Goal: Task Accomplishment & Management: Use online tool/utility

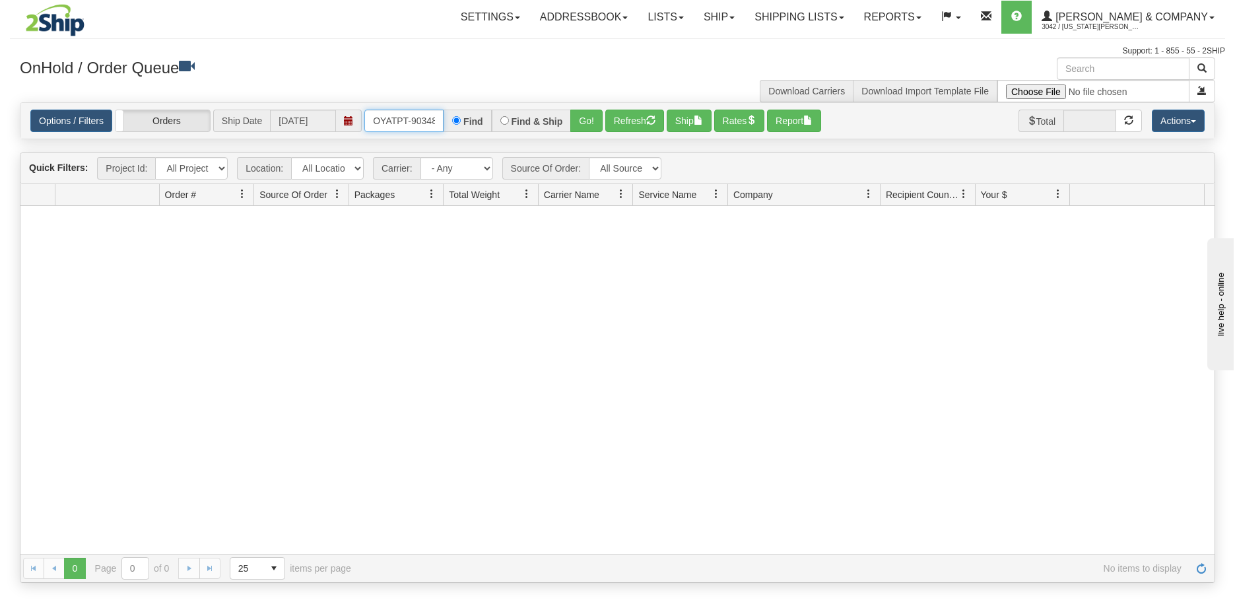
click at [373, 119] on input "OYATPT-903486" at bounding box center [403, 121] width 79 height 22
drag, startPoint x: 371, startPoint y: 119, endPoint x: 459, endPoint y: 119, distance: 88.5
click at [459, 119] on div "OYATPT-903486 Find Find & Ship Go!" at bounding box center [483, 121] width 238 height 22
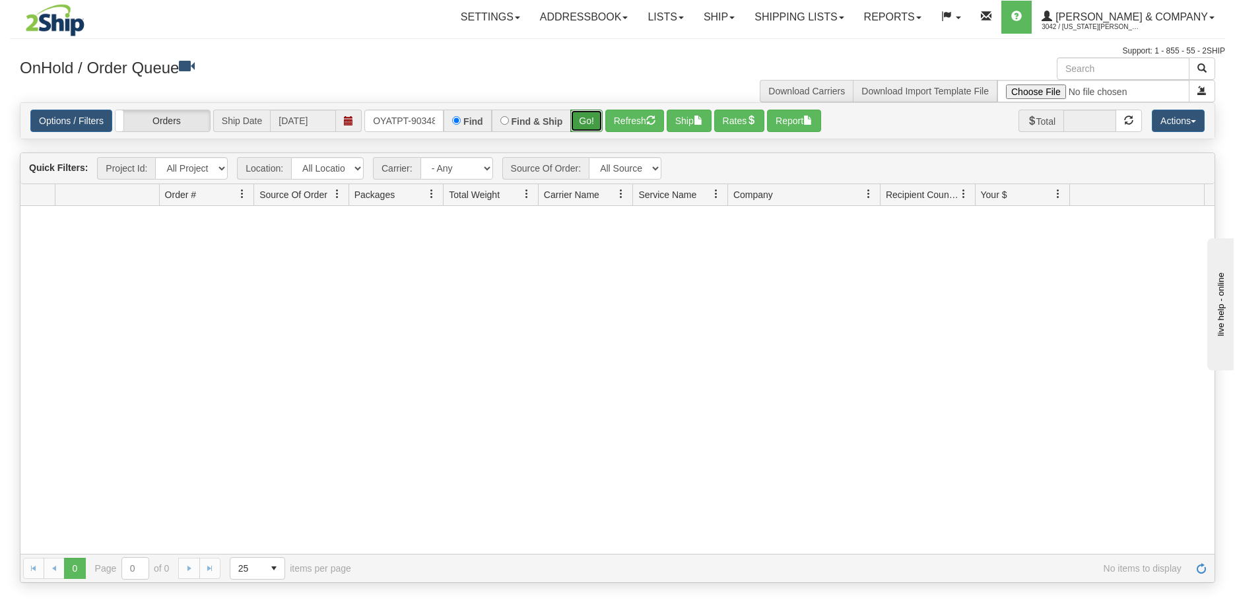
click at [574, 123] on button "Go!" at bounding box center [586, 121] width 32 height 22
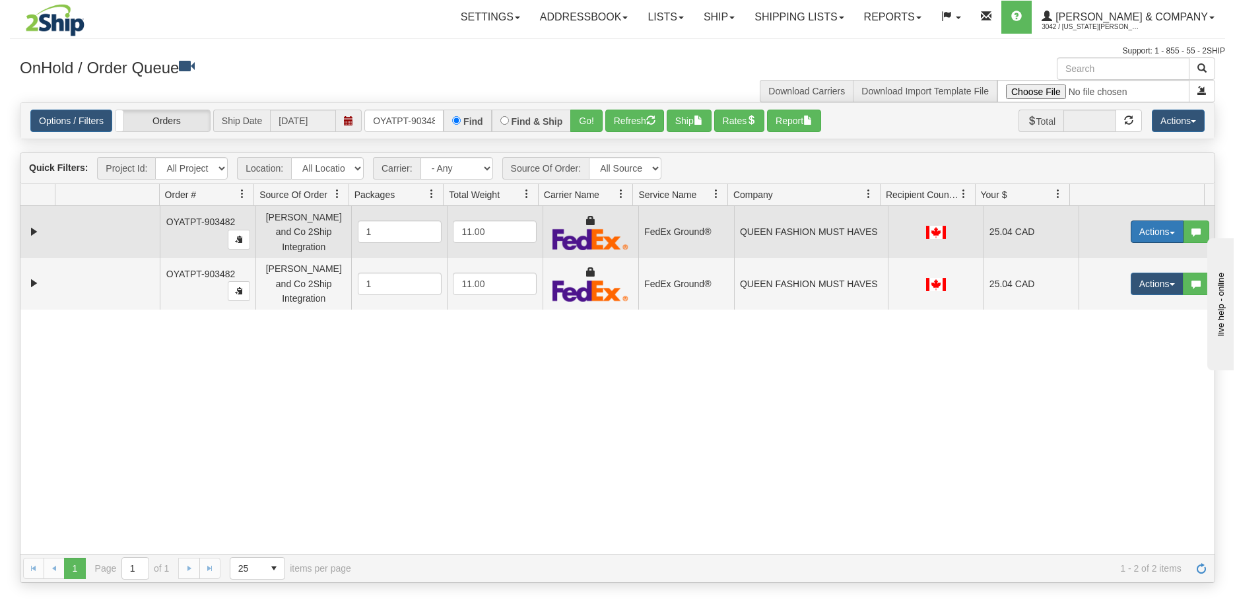
click at [1146, 230] on button "Actions" at bounding box center [1157, 231] width 53 height 22
click at [1115, 306] on link "Ship" at bounding box center [1130, 308] width 106 height 17
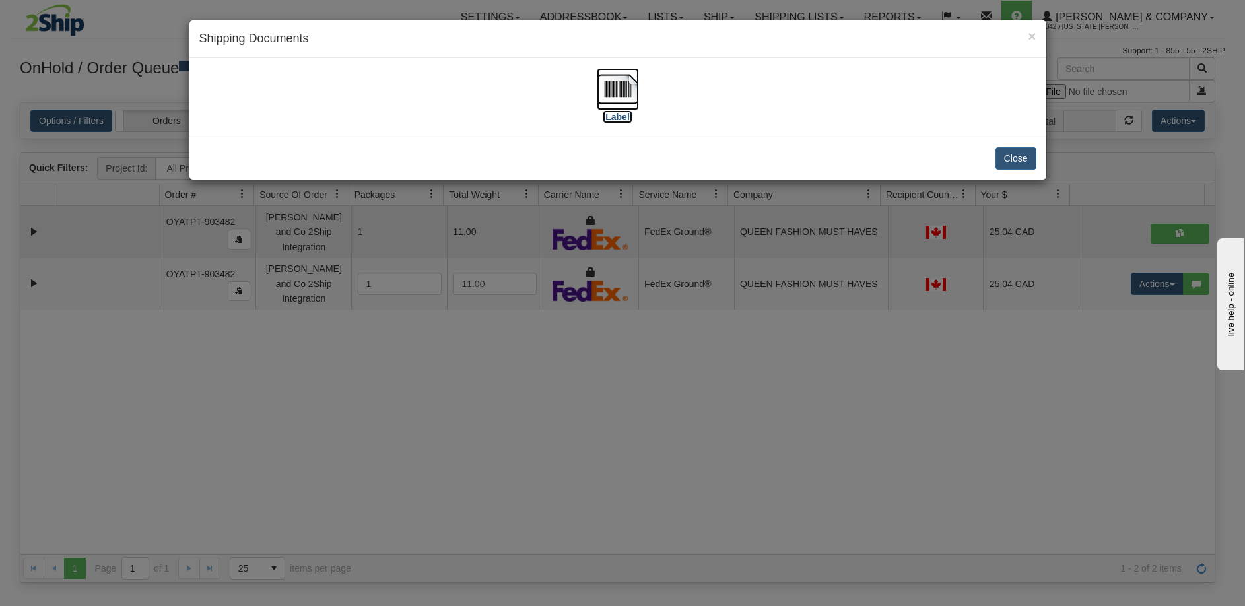
click at [630, 88] on img at bounding box center [618, 89] width 42 height 42
click at [534, 401] on div "× Shipping Documents [Label] Close" at bounding box center [622, 303] width 1245 height 606
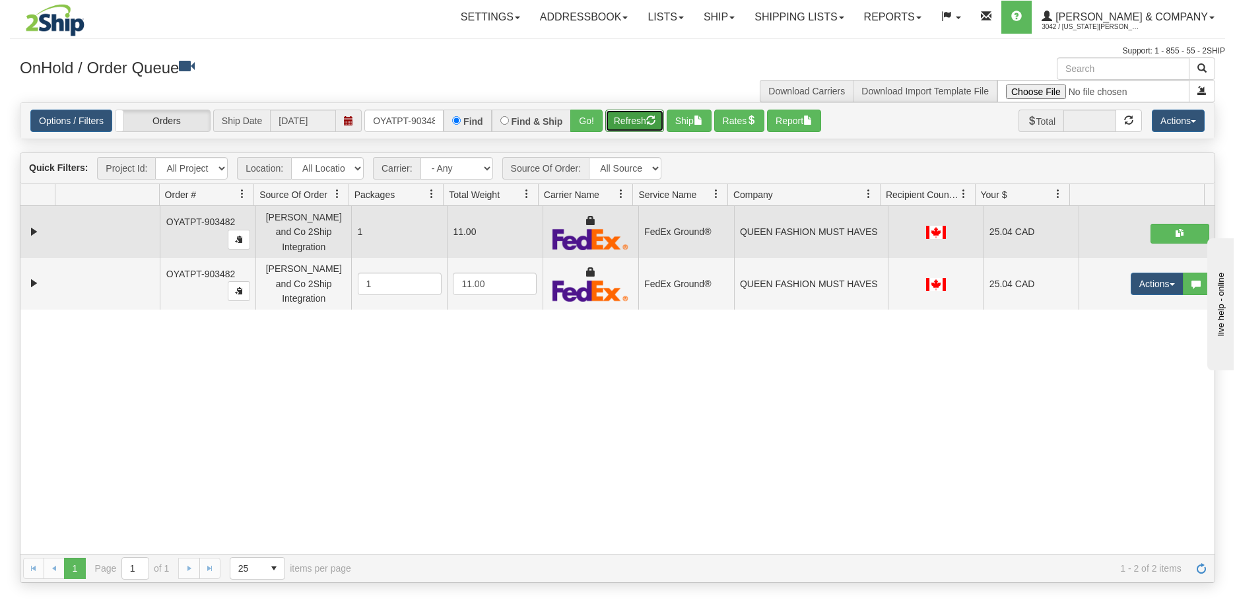
click at [626, 117] on button "Refresh" at bounding box center [634, 121] width 59 height 22
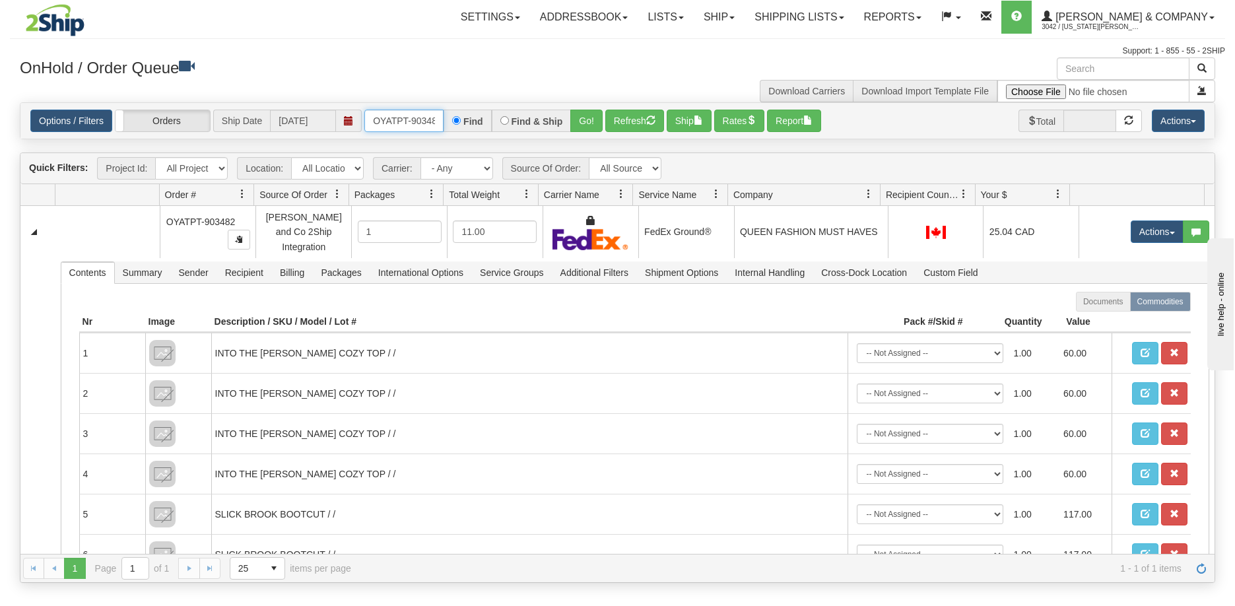
scroll to position [0, 7]
drag, startPoint x: 372, startPoint y: 119, endPoint x: 499, endPoint y: 121, distance: 126.8
click at [499, 121] on div "OYATPT-903482 Find Find & Ship Go!" at bounding box center [483, 121] width 238 height 22
click at [587, 125] on button "Go!" at bounding box center [586, 121] width 32 height 22
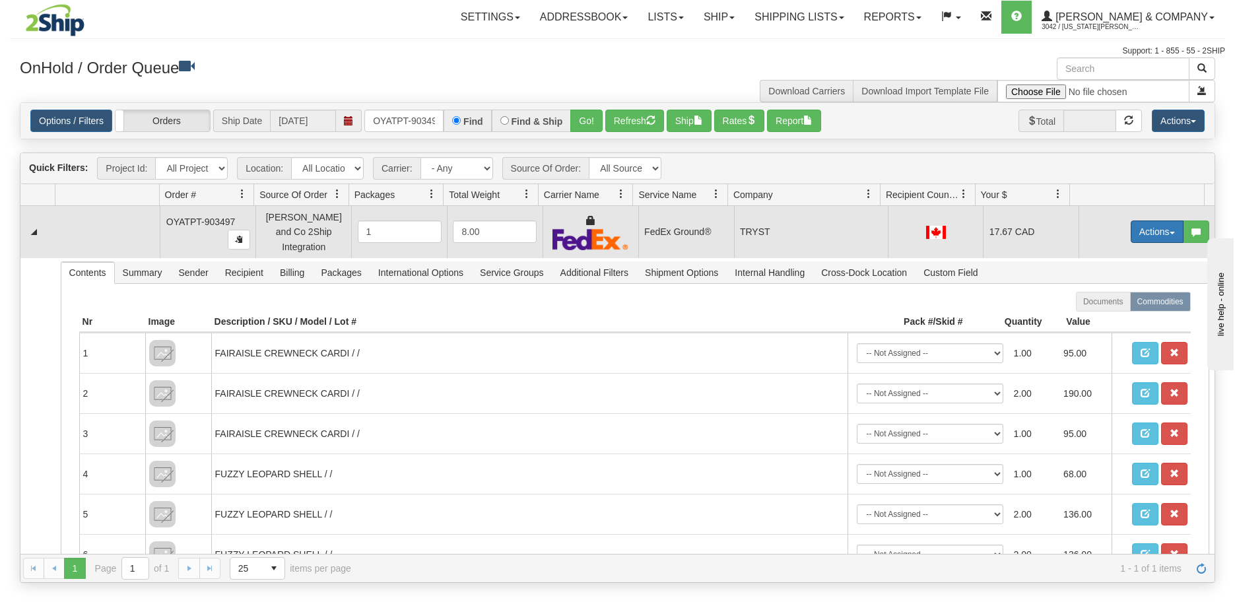
click at [1139, 230] on button "Actions" at bounding box center [1157, 231] width 53 height 22
click at [1093, 303] on span "Ship" at bounding box center [1105, 308] width 28 height 11
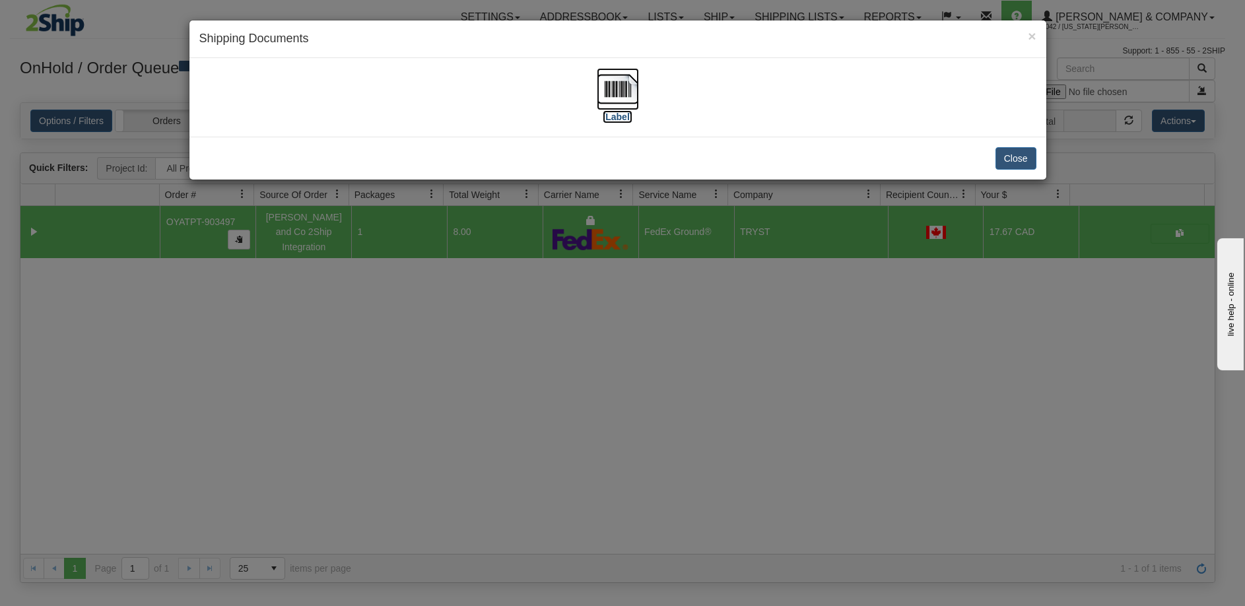
click at [616, 95] on img at bounding box center [618, 89] width 42 height 42
click at [475, 421] on div "× Shipping Documents [Label] Close" at bounding box center [622, 303] width 1245 height 606
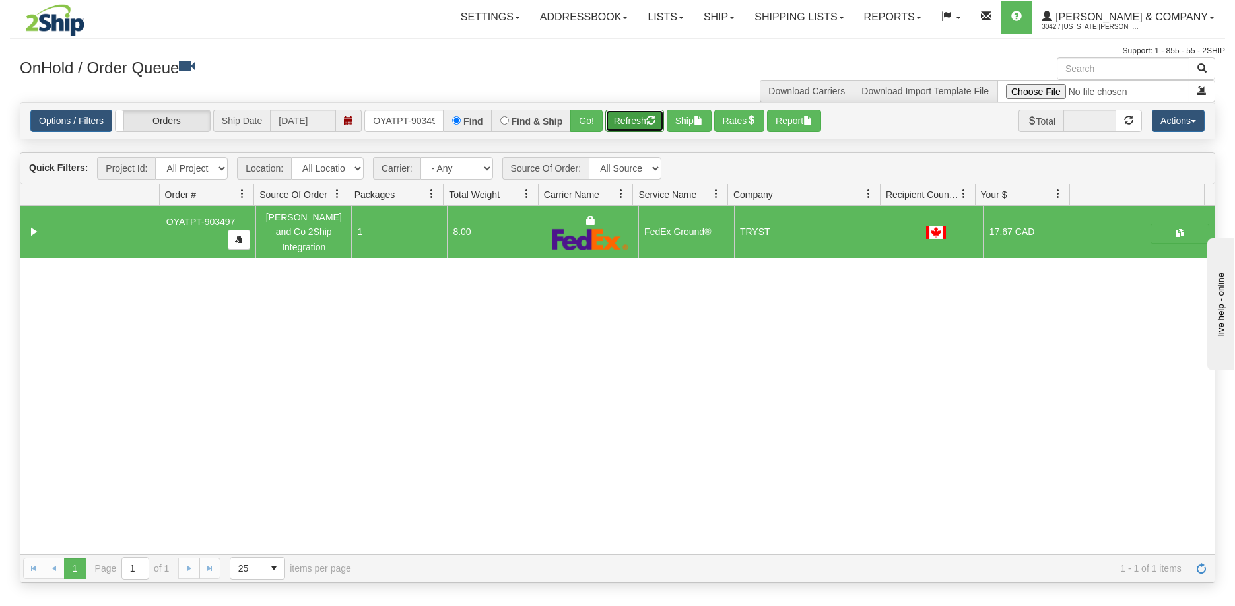
click at [631, 121] on button "Refresh" at bounding box center [634, 121] width 59 height 22
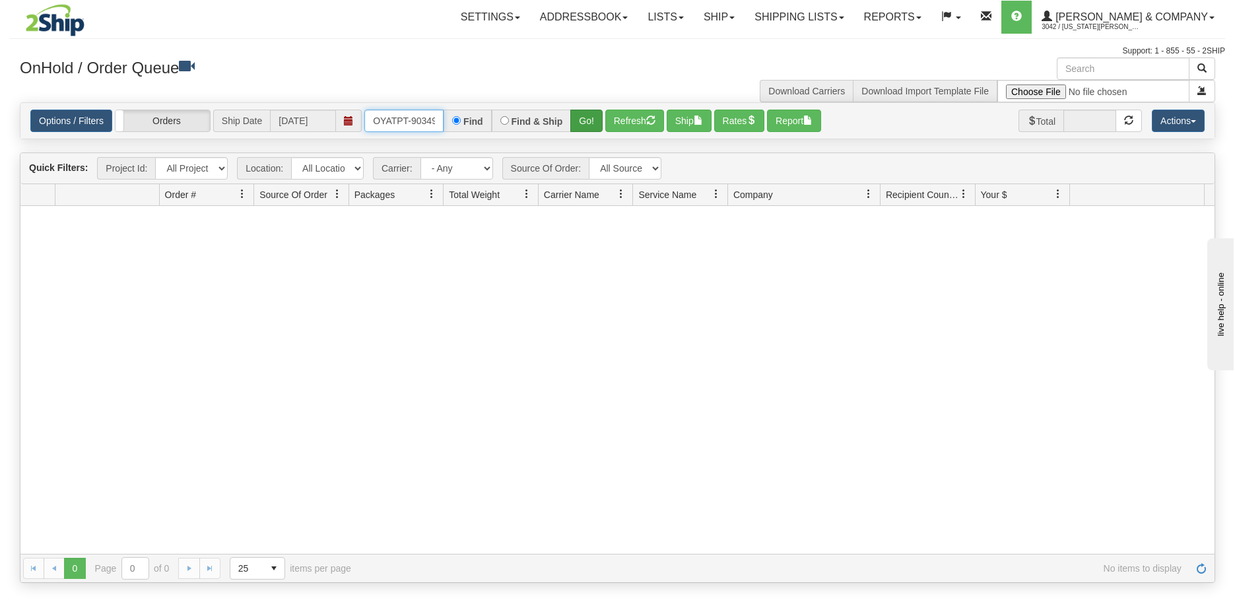
scroll to position [0, 7]
drag, startPoint x: 373, startPoint y: 120, endPoint x: 586, endPoint y: 119, distance: 213.2
click at [586, 119] on div "OYATPT-903497 Find Find & Ship Go!" at bounding box center [483, 121] width 238 height 22
type input "OYATPT-903504"
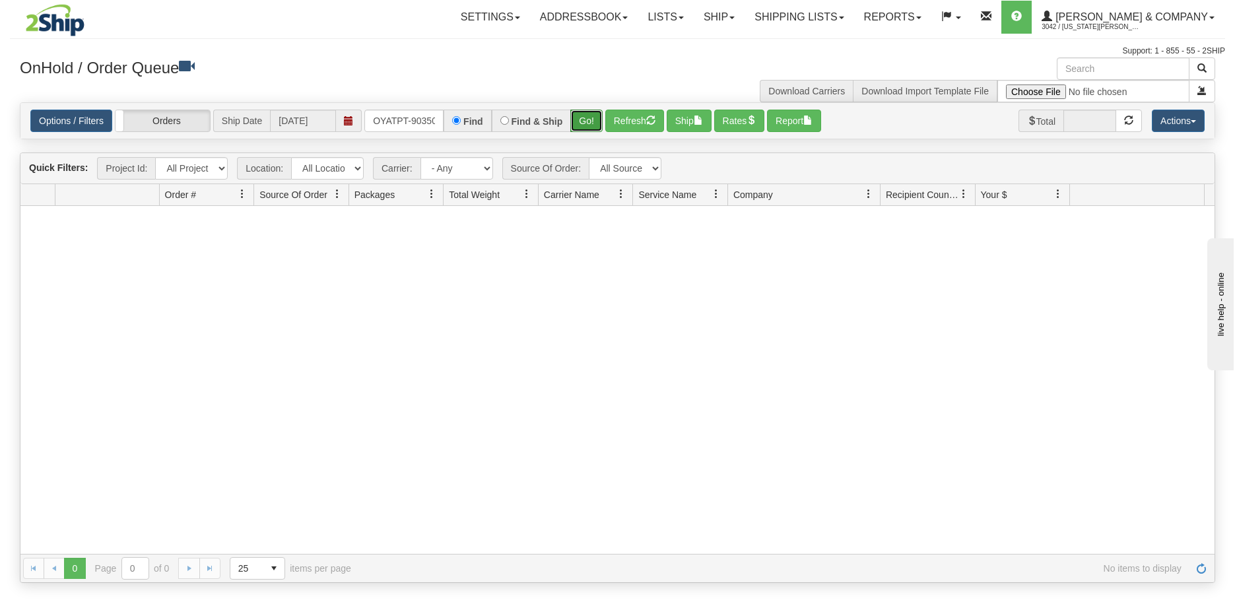
click at [586, 119] on button "Go!" at bounding box center [586, 121] width 32 height 22
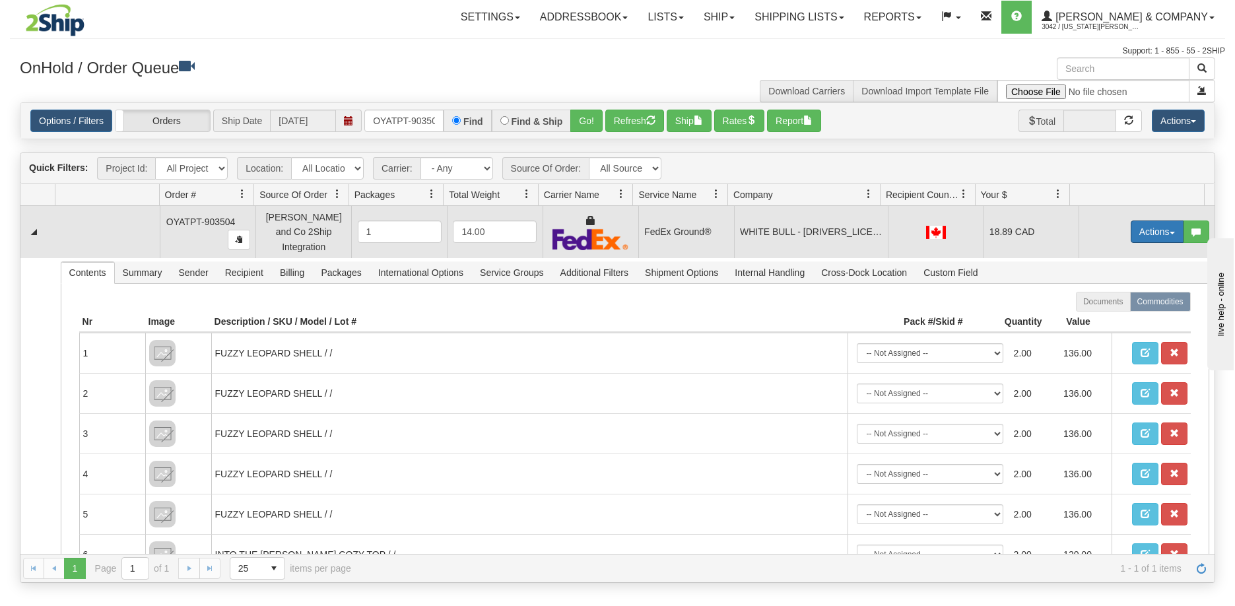
click at [1136, 230] on button "Actions" at bounding box center [1157, 231] width 53 height 22
click at [1104, 303] on span "Ship" at bounding box center [1105, 308] width 28 height 11
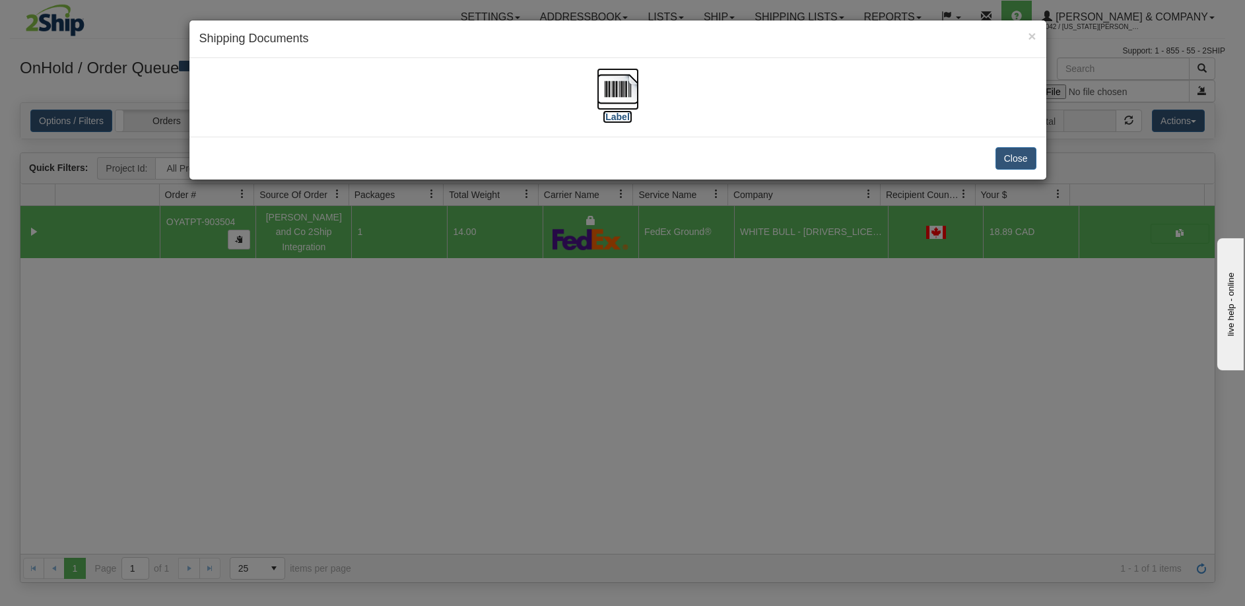
click at [624, 83] on img at bounding box center [618, 89] width 42 height 42
click at [820, 418] on div "× Shipping Documents [Label] Close" at bounding box center [622, 303] width 1245 height 606
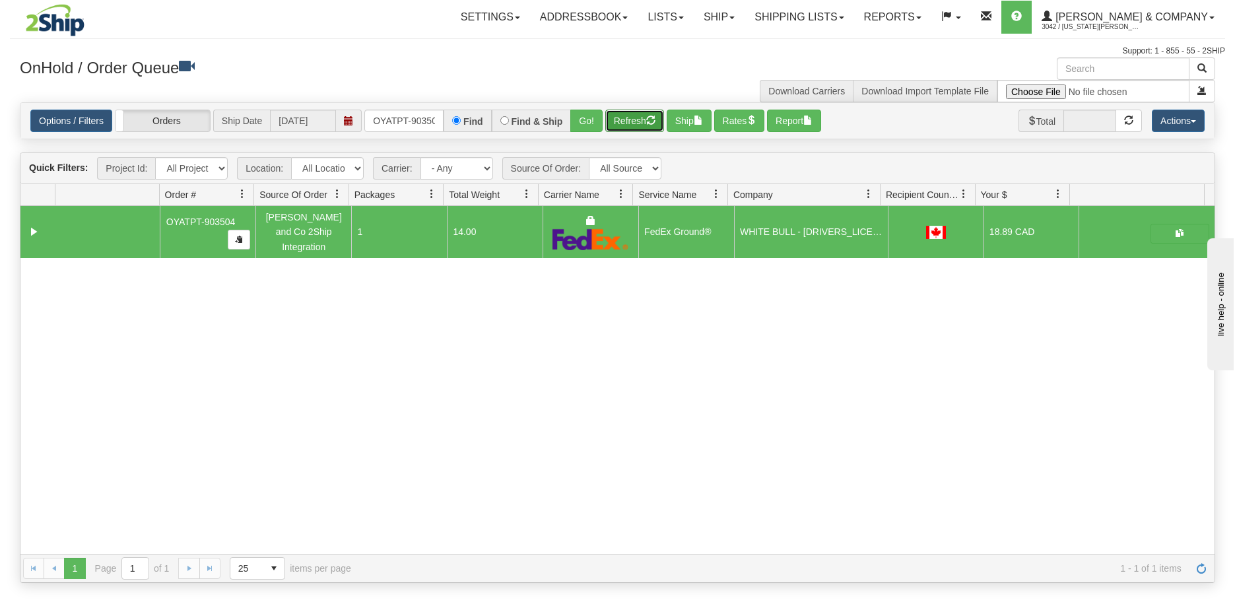
click at [650, 116] on span "button" at bounding box center [650, 120] width 9 height 9
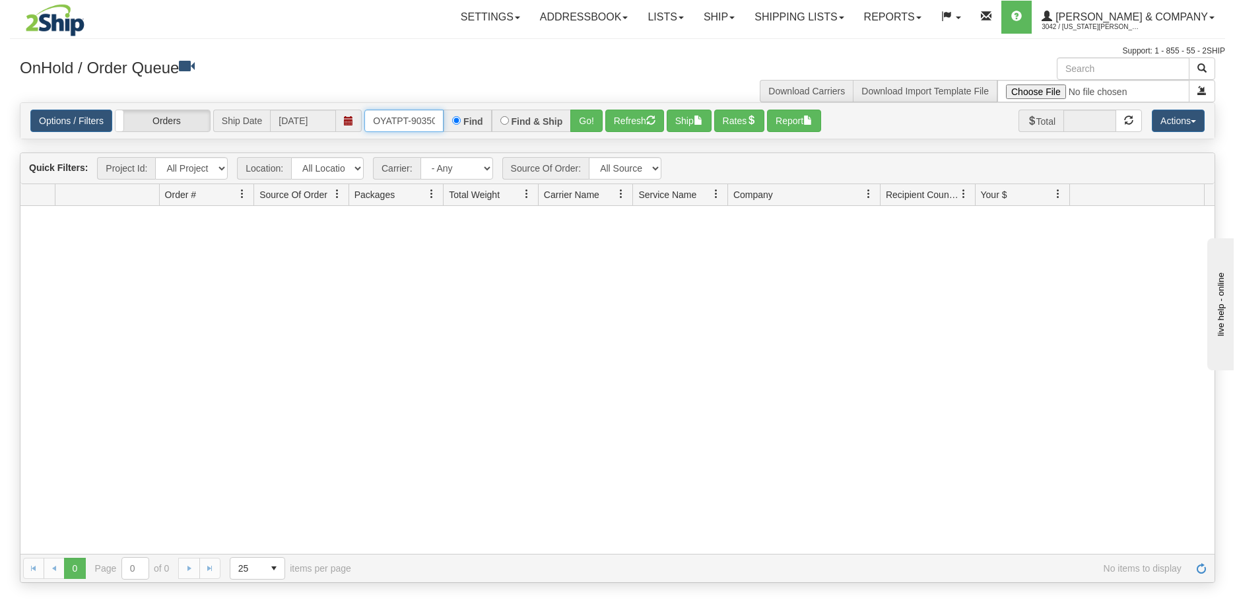
scroll to position [0, 7]
drag, startPoint x: 374, startPoint y: 119, endPoint x: 534, endPoint y: 119, distance: 159.8
click at [534, 119] on div "OYATPT-903504 Find Find & Ship Go!" at bounding box center [483, 121] width 238 height 22
type input "OYATPT-903540"
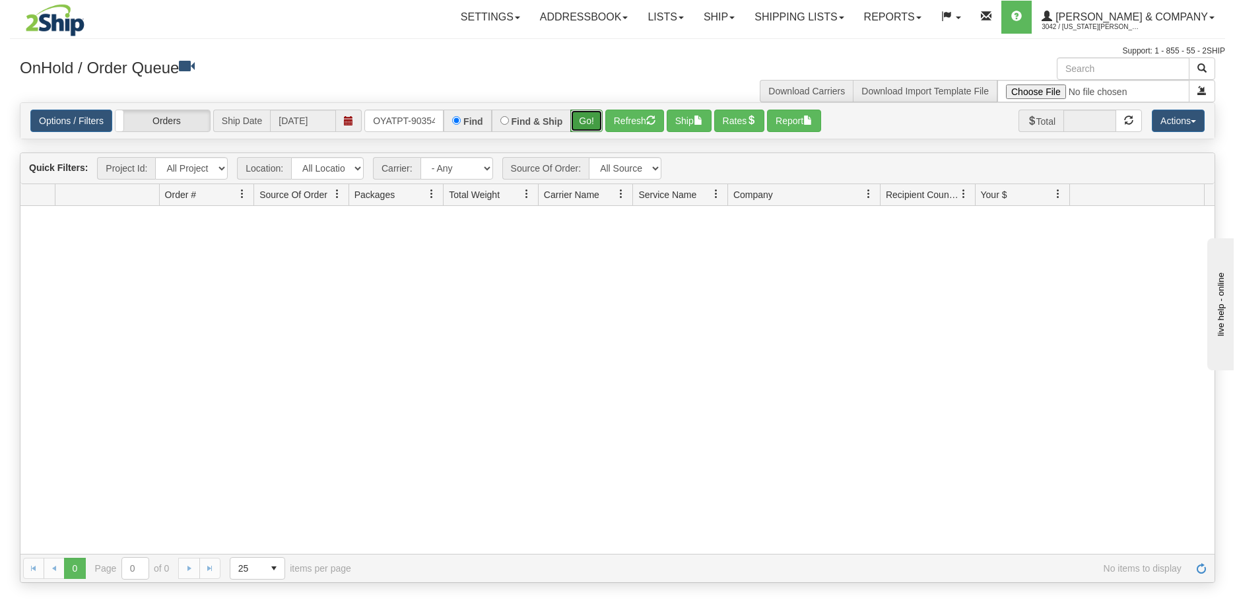
click at [592, 130] on button "Go!" at bounding box center [586, 121] width 32 height 22
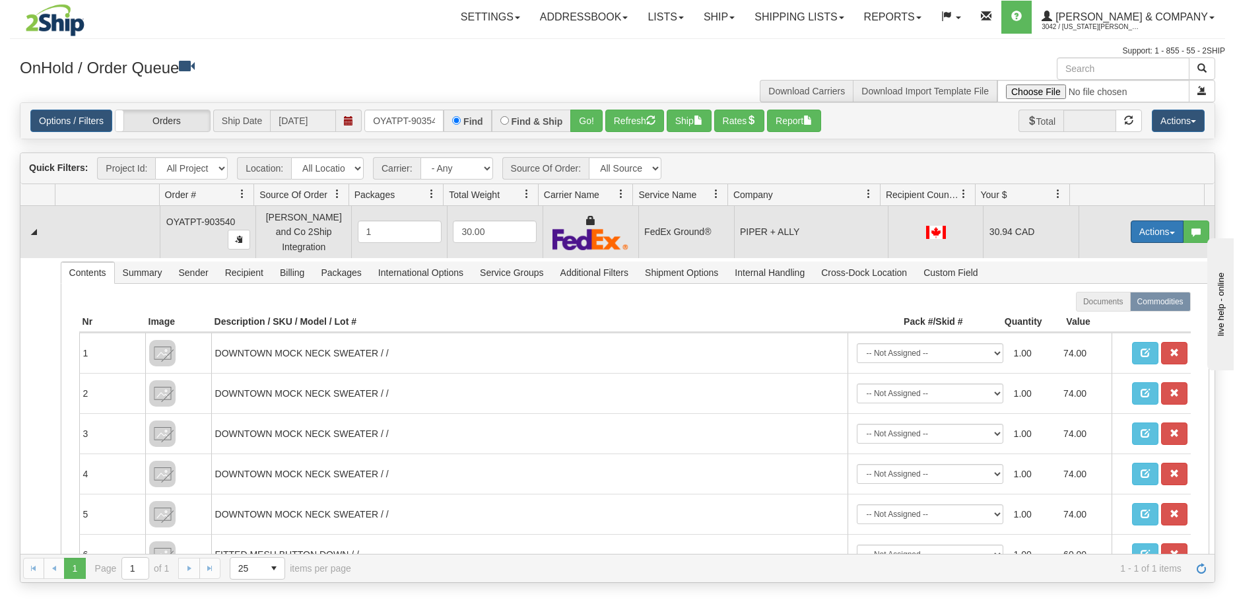
click at [1147, 227] on button "Actions" at bounding box center [1157, 231] width 53 height 22
click at [1104, 303] on span "Ship" at bounding box center [1105, 308] width 28 height 11
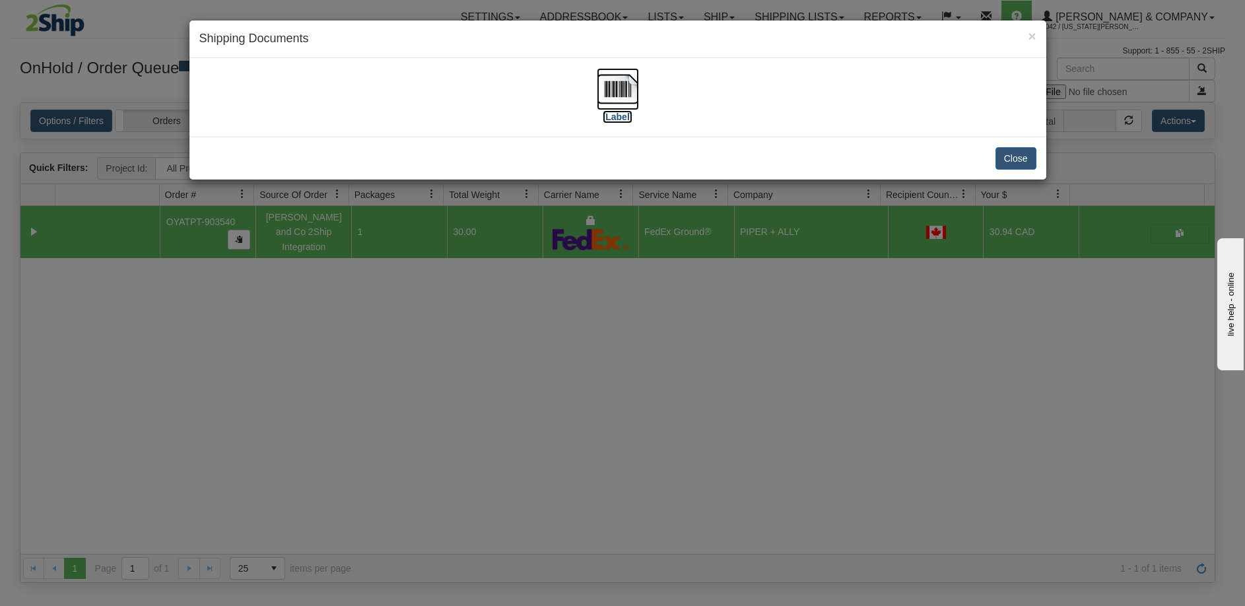
click at [617, 79] on img at bounding box center [618, 89] width 42 height 42
click at [524, 345] on div "× Shipping Documents [Label] Close" at bounding box center [622, 303] width 1245 height 606
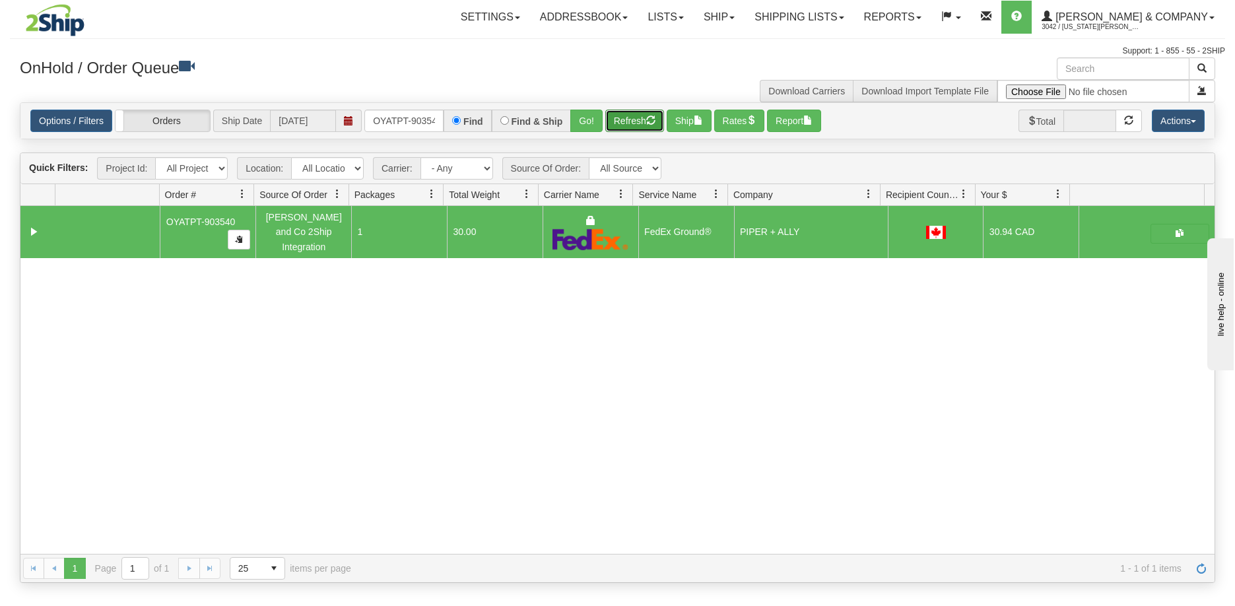
click at [630, 127] on button "Refresh" at bounding box center [634, 121] width 59 height 22
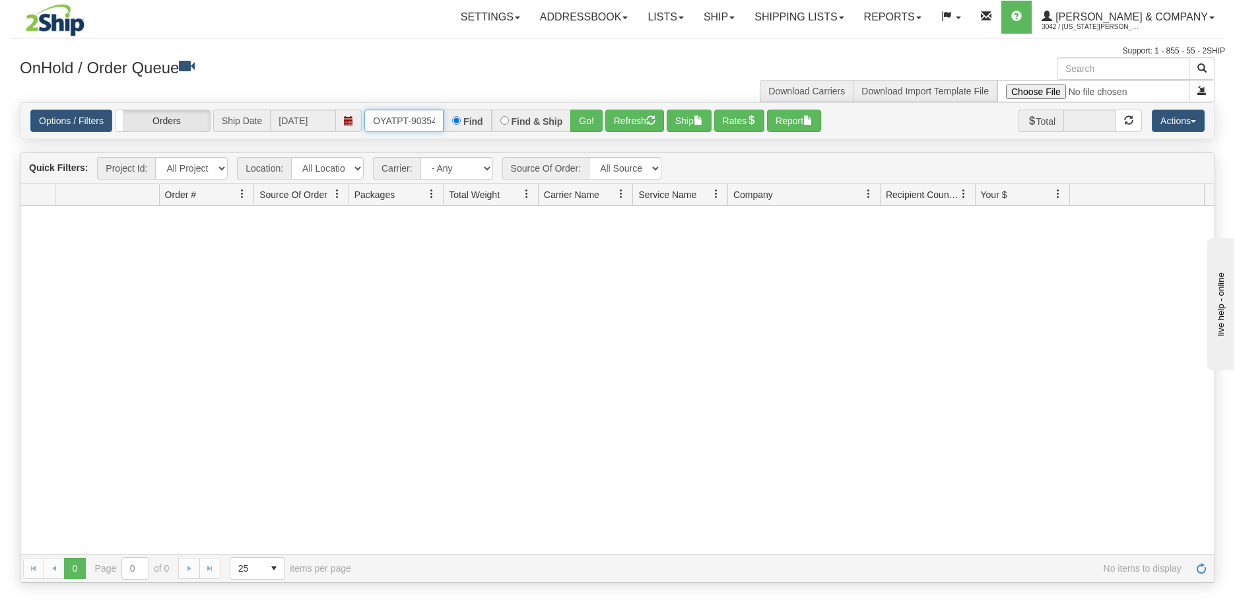
scroll to position [0, 7]
drag, startPoint x: 372, startPoint y: 118, endPoint x: 467, endPoint y: 119, distance: 94.4
click at [467, 119] on div "OYATPT-903540 Find Find & Ship Go!" at bounding box center [483, 121] width 238 height 22
click at [584, 118] on button "Go!" at bounding box center [586, 121] width 32 height 22
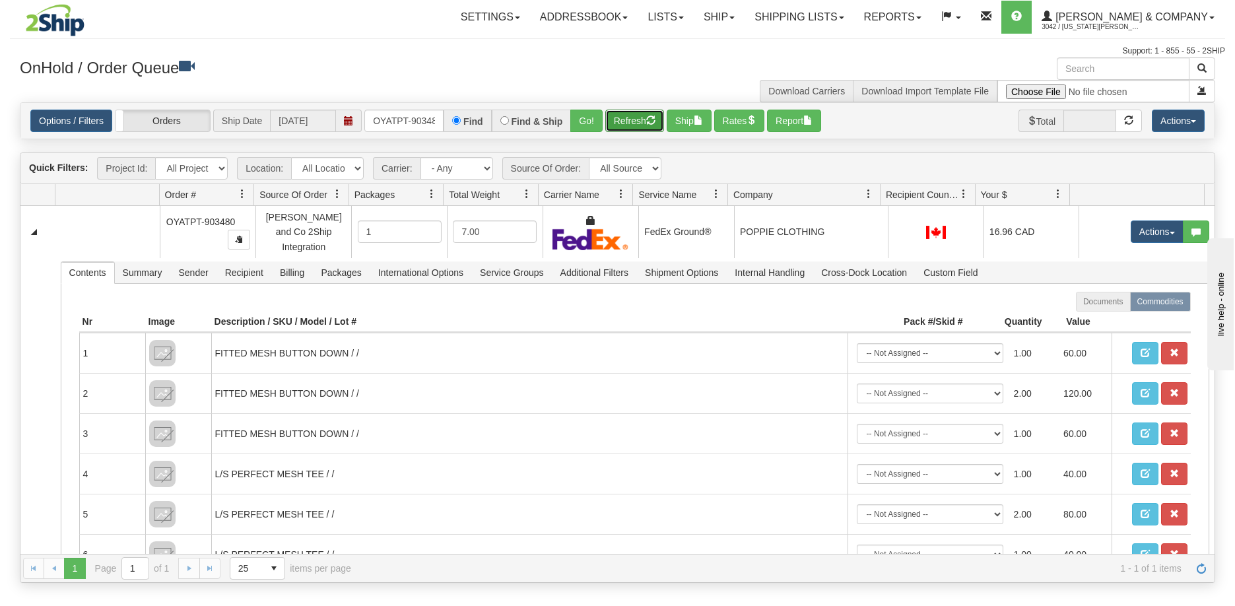
click at [625, 120] on button "Refresh" at bounding box center [634, 121] width 59 height 22
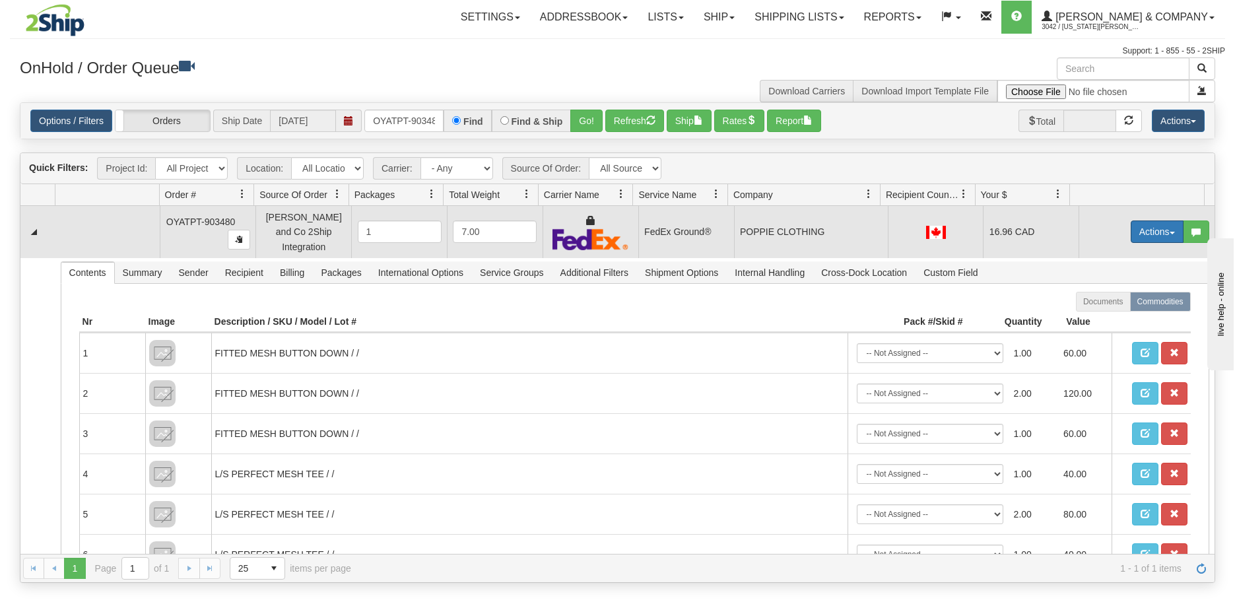
click at [1132, 222] on button "Actions" at bounding box center [1157, 231] width 53 height 22
click at [1110, 300] on link "Ship" at bounding box center [1130, 308] width 106 height 17
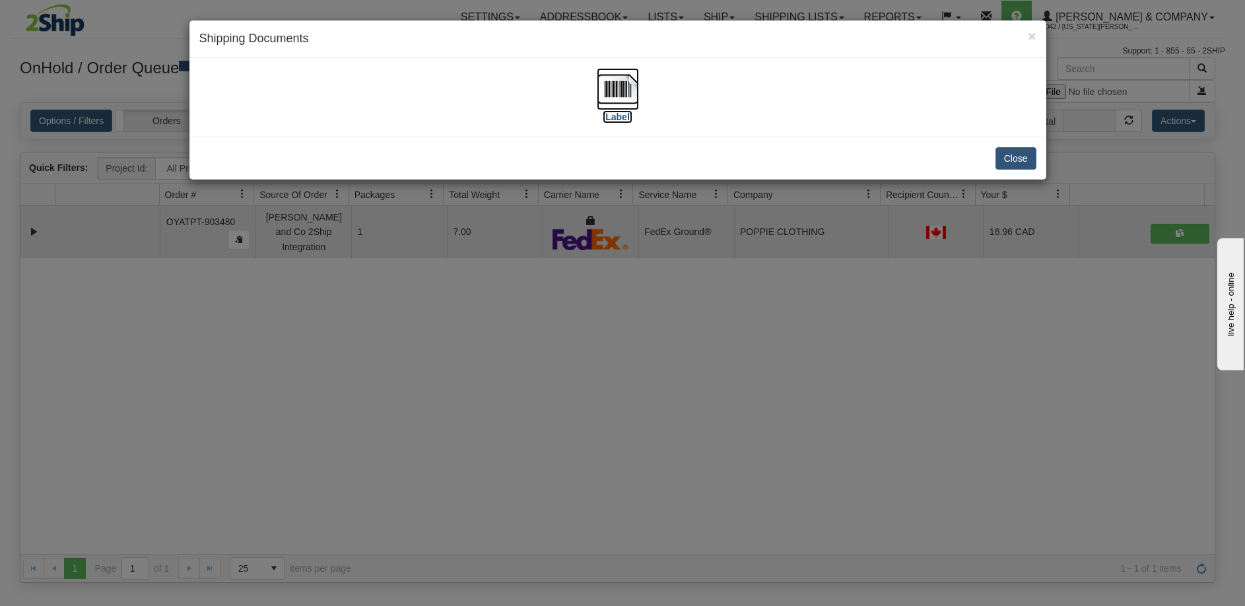
click at [618, 98] on img at bounding box center [618, 89] width 42 height 42
click at [560, 399] on div "× Shipping Documents [Label] Close" at bounding box center [622, 303] width 1245 height 606
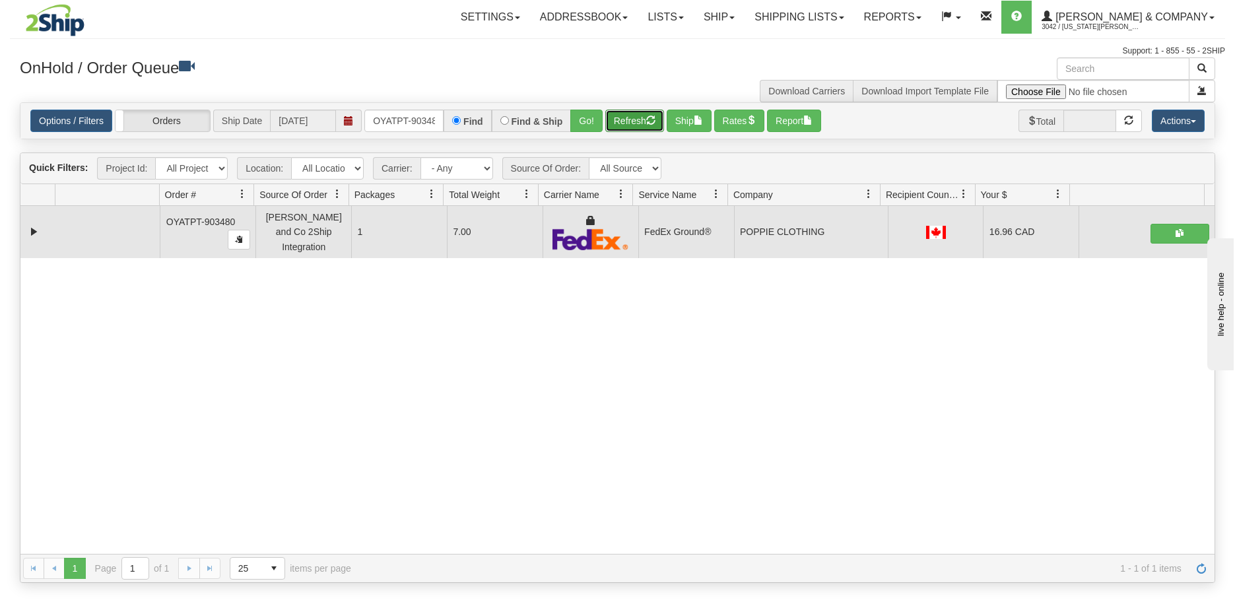
click at [638, 121] on button "Refresh" at bounding box center [634, 121] width 59 height 22
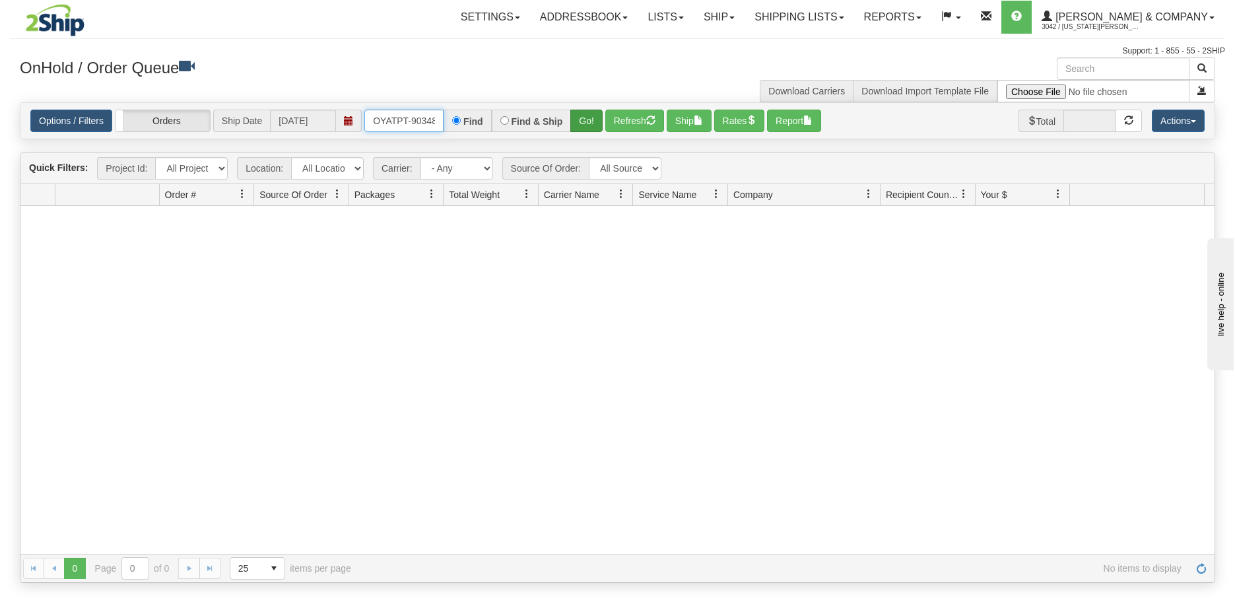
scroll to position [0, 7]
drag, startPoint x: 372, startPoint y: 123, endPoint x: 597, endPoint y: 122, distance: 224.5
click at [597, 122] on div "OYATPT-903480 Find Find & Ship Go!" at bounding box center [483, 121] width 238 height 22
click at [576, 136] on div "Options / Filters Group Shipments Orders Ship Date [DATE] OYATPT-903494 Find Fi…" at bounding box center [617, 121] width 1194 height 36
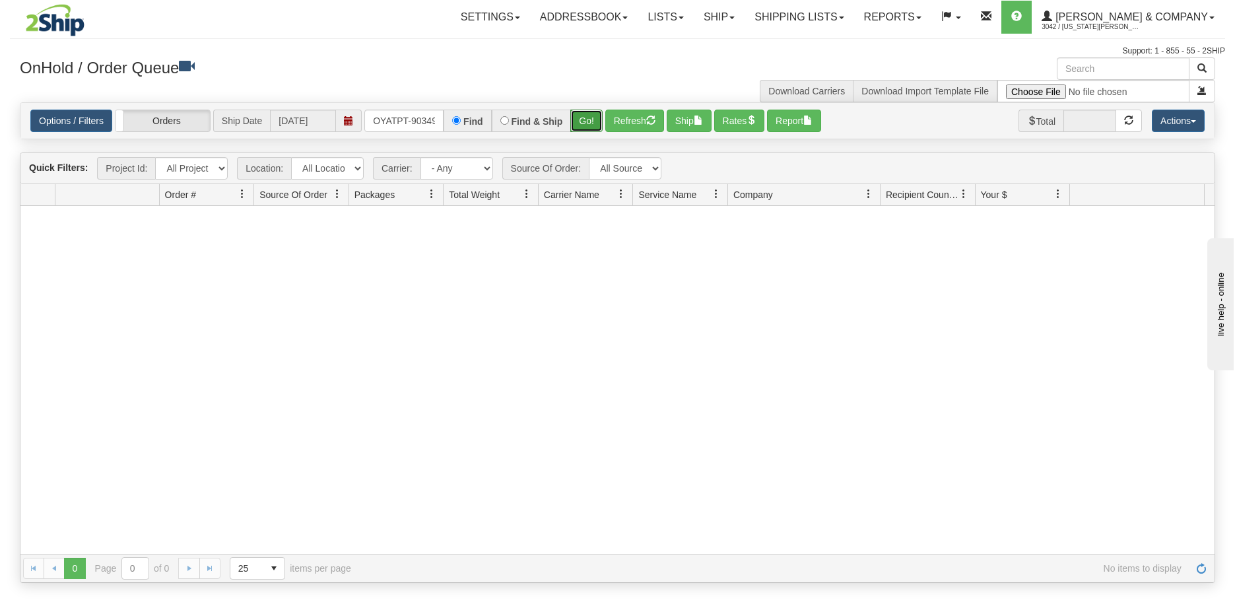
click at [582, 112] on button "Go!" at bounding box center [586, 121] width 32 height 22
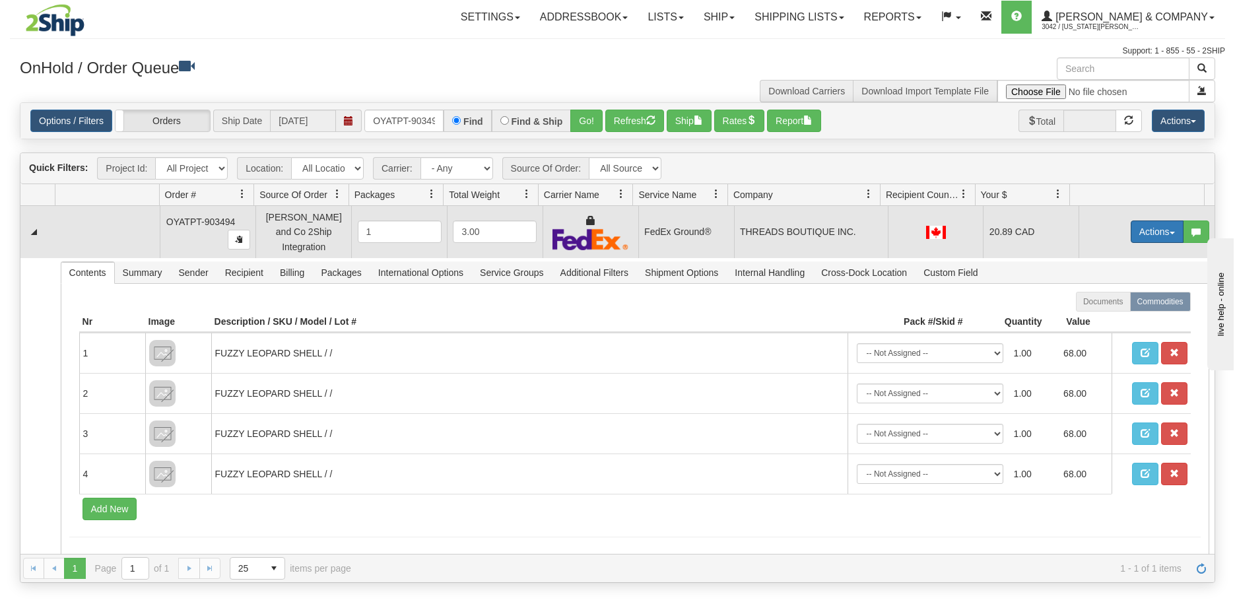
click at [1148, 234] on button "Actions" at bounding box center [1157, 231] width 53 height 22
click at [1104, 307] on span "Ship" at bounding box center [1105, 308] width 28 height 11
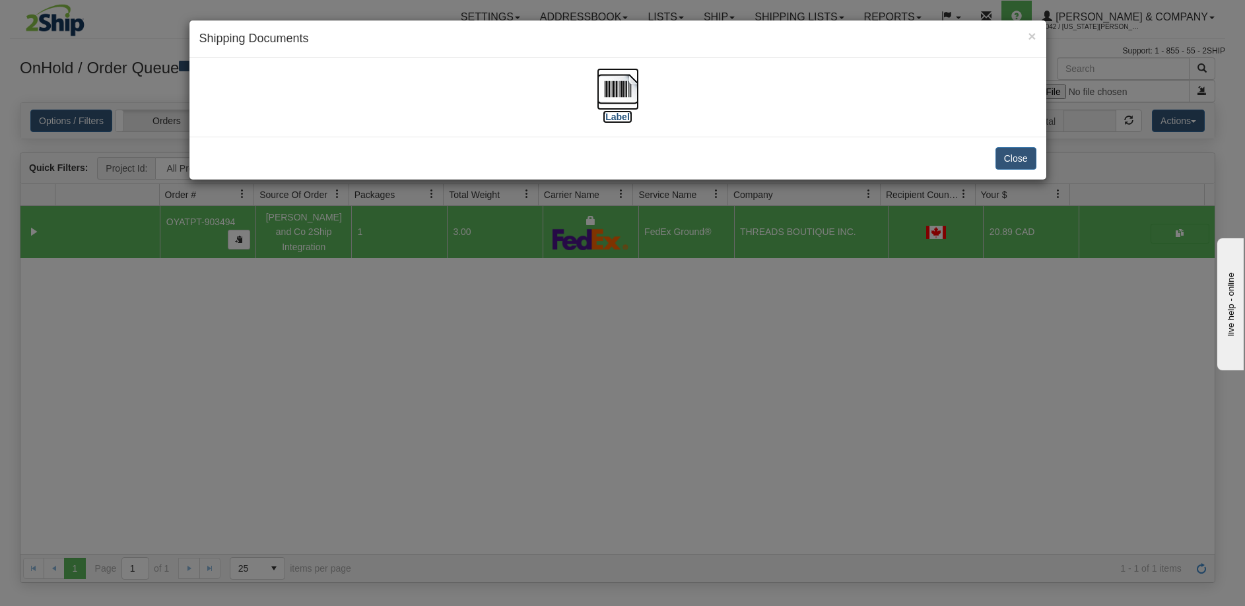
click at [603, 92] on img at bounding box center [618, 89] width 42 height 42
click at [553, 437] on div "× Shipping Documents [Label] Close" at bounding box center [622, 303] width 1245 height 606
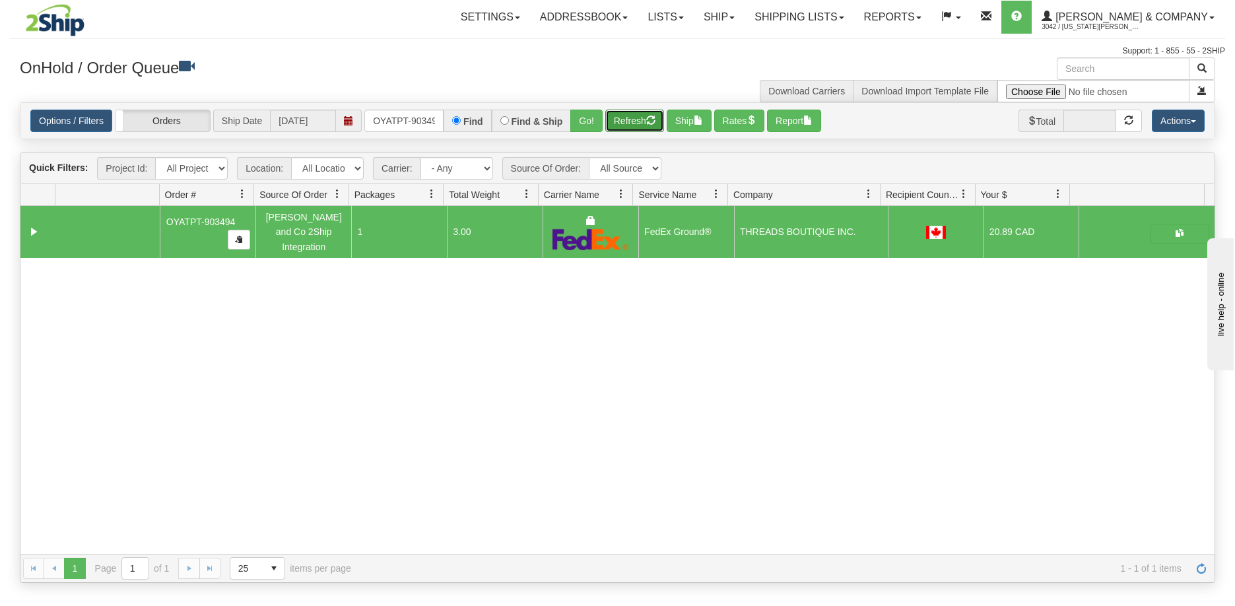
click at [635, 129] on button "Refresh" at bounding box center [634, 121] width 59 height 22
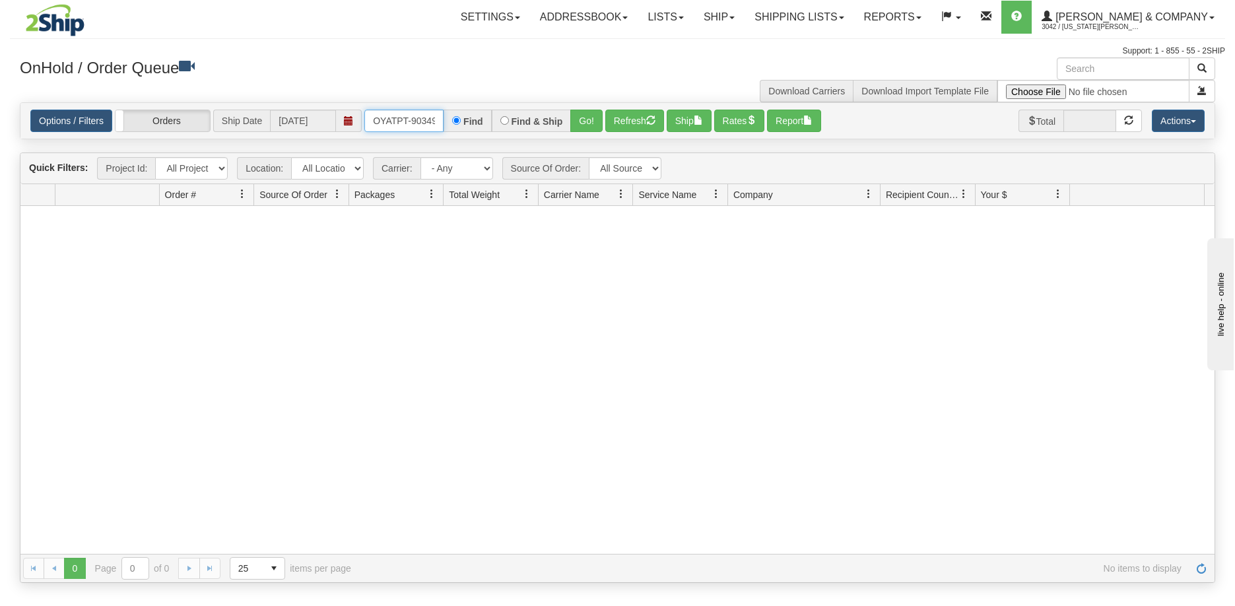
scroll to position [0, 7]
drag, startPoint x: 370, startPoint y: 121, endPoint x: 494, endPoint y: 121, distance: 124.1
click at [494, 121] on div "OYATPT-903494 Find Find & Ship Go!" at bounding box center [483, 121] width 238 height 22
type input "OYATPT-903495"
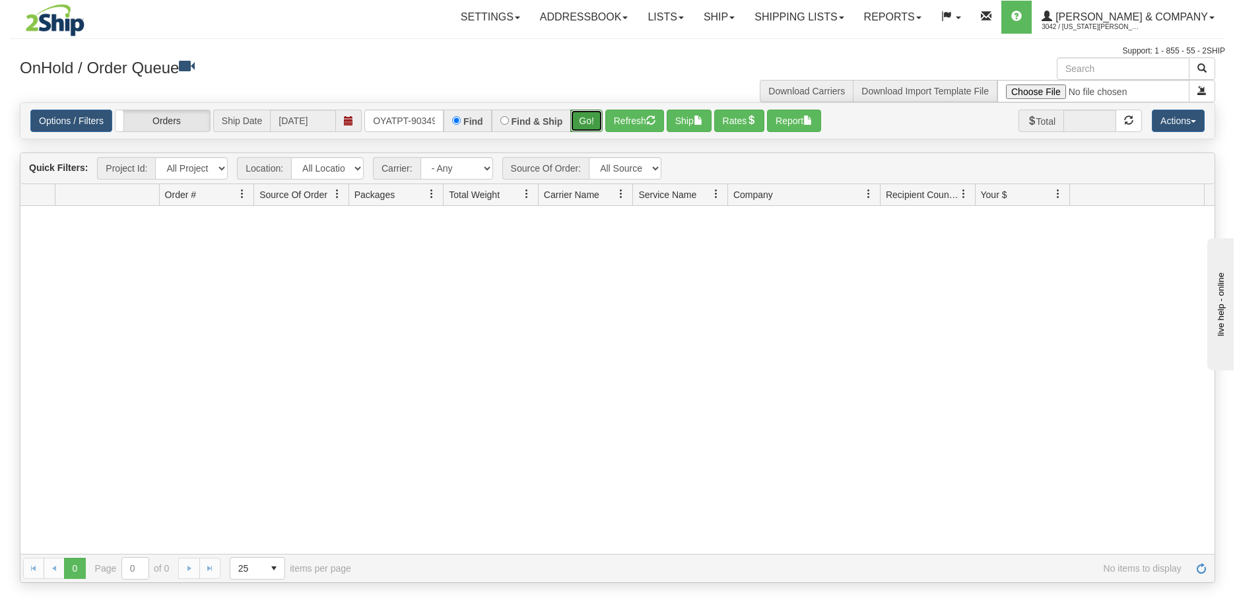
click at [582, 117] on button "Go!" at bounding box center [586, 121] width 32 height 22
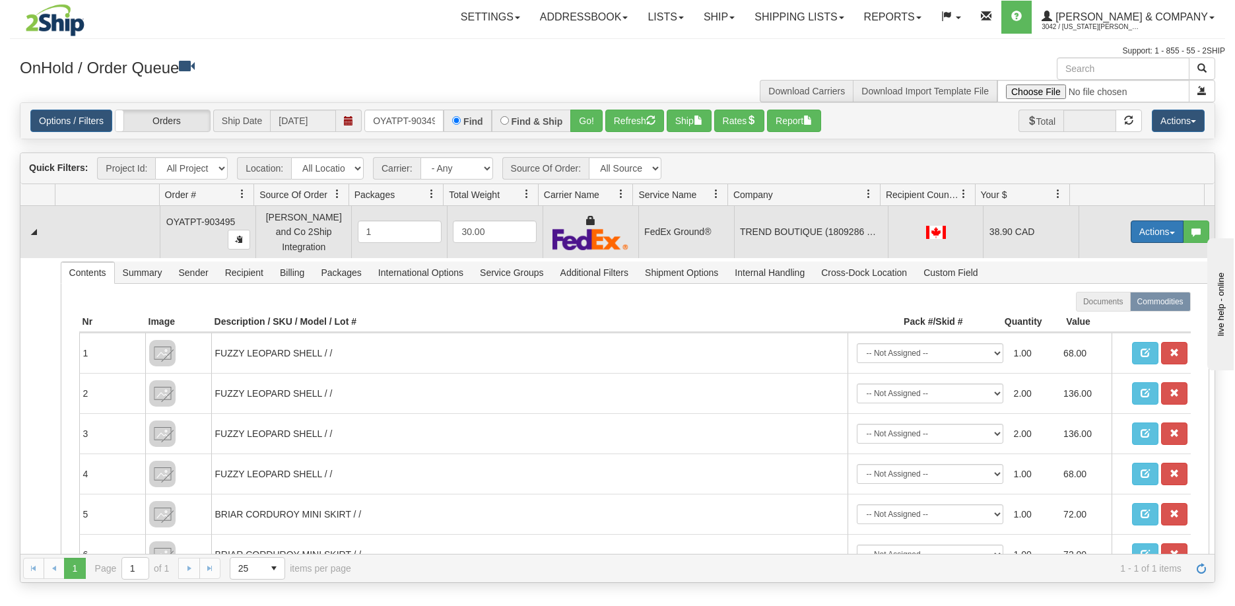
click at [1154, 235] on button "Actions" at bounding box center [1157, 231] width 53 height 22
click at [1105, 303] on span "Ship" at bounding box center [1105, 308] width 28 height 11
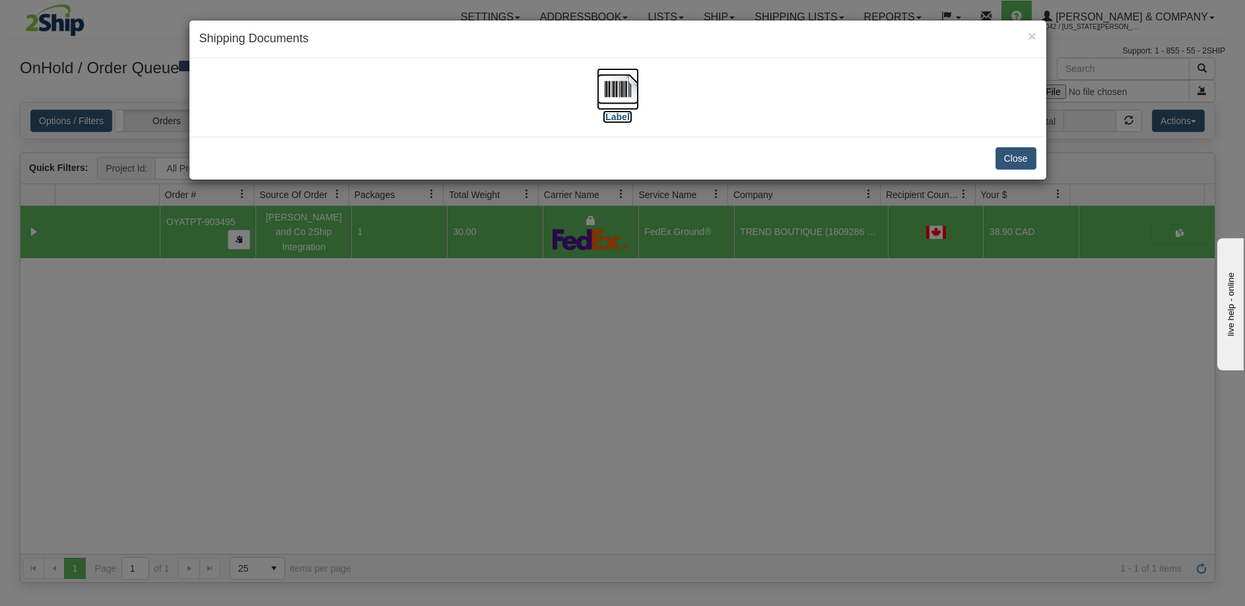
click at [628, 83] on img at bounding box center [618, 89] width 42 height 42
click at [592, 439] on div "× Shipping Documents [Label] Close" at bounding box center [622, 303] width 1245 height 606
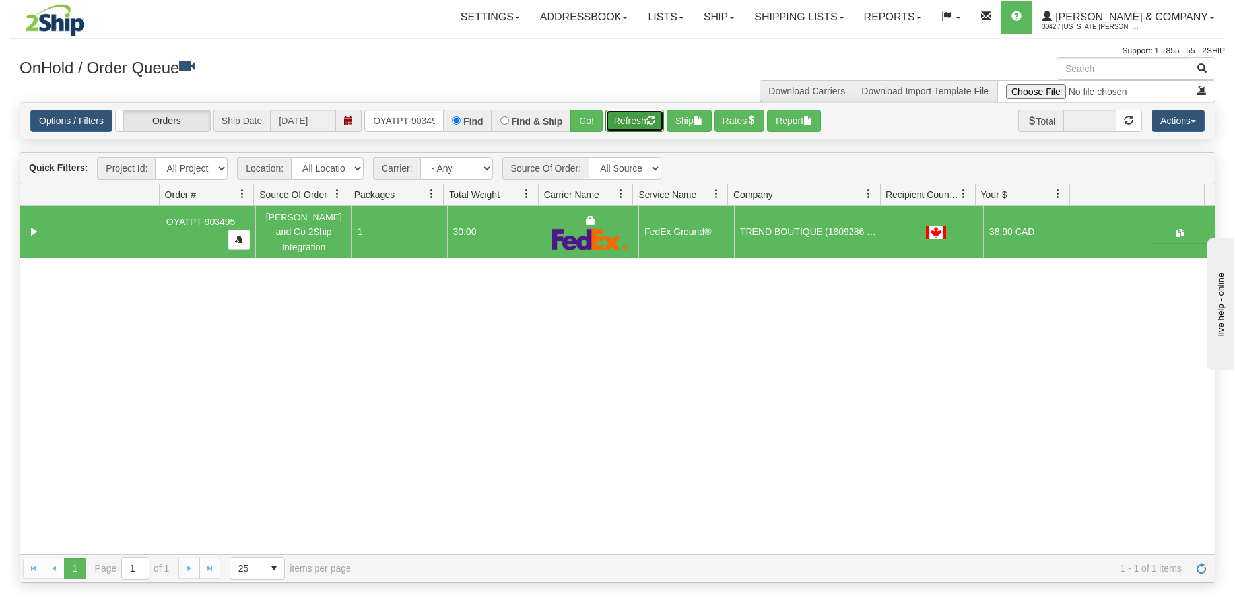
click at [622, 118] on button "Refresh" at bounding box center [634, 121] width 59 height 22
